Goal: Navigation & Orientation: Find specific page/section

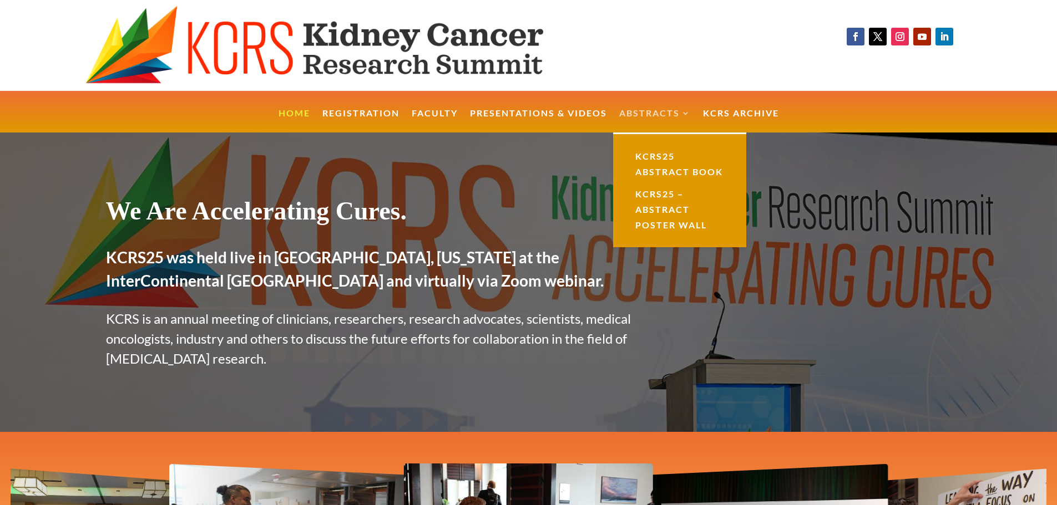
click at [673, 110] on link "Abstracts" at bounding box center [655, 121] width 72 height 24
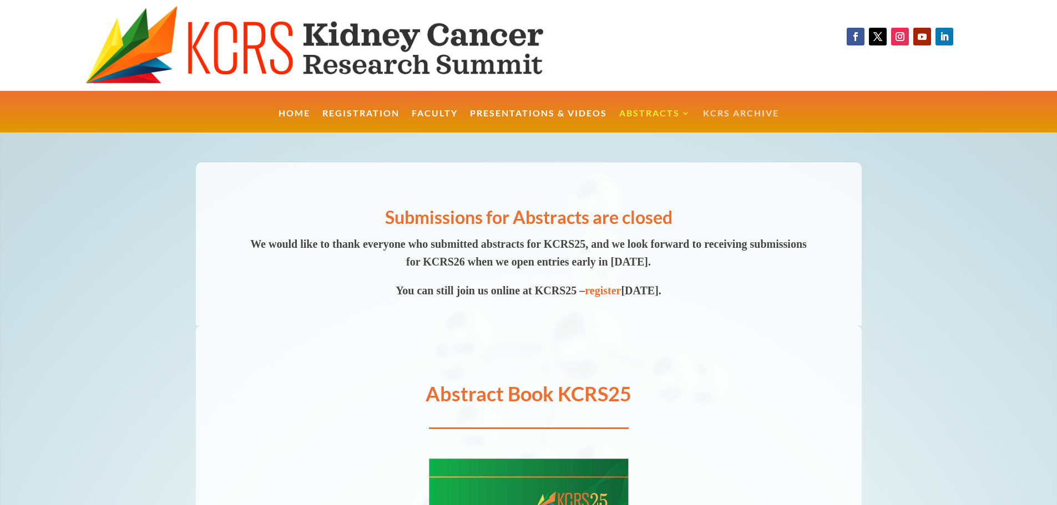
click at [760, 111] on link "KCRS Archive" at bounding box center [741, 121] width 76 height 24
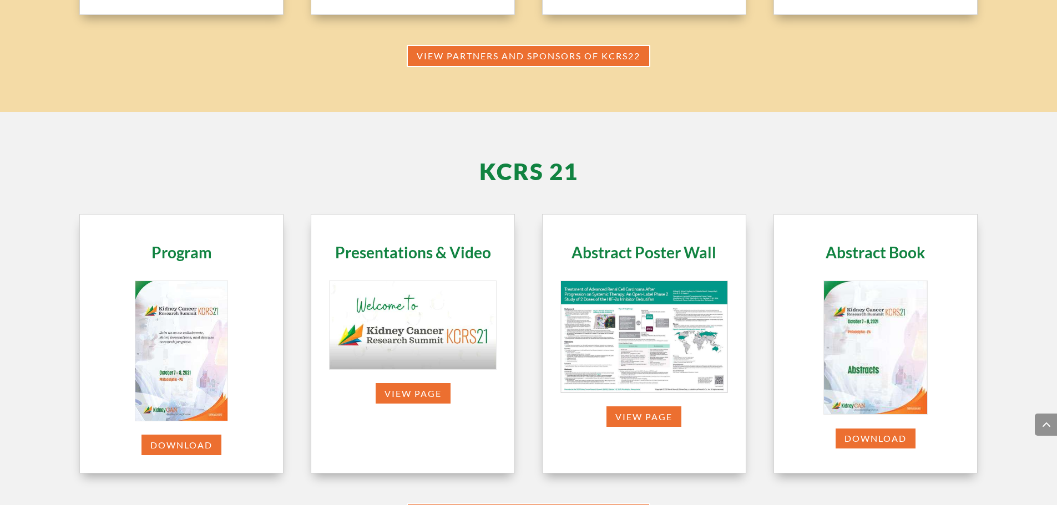
scroll to position [1686, 0]
